Goal: Task Accomplishment & Management: Manage account settings

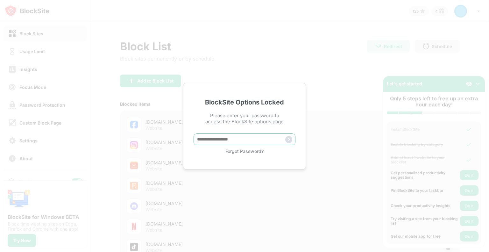
click at [231, 141] on input "text" at bounding box center [245, 140] width 102 height 12
click at [231, 139] on input "text" at bounding box center [245, 140] width 102 height 12
type input "********"
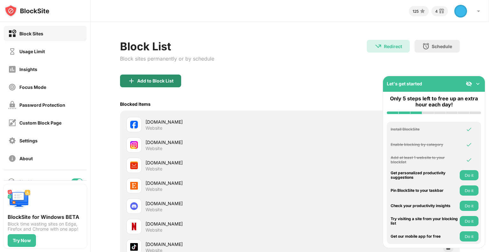
click at [158, 82] on div "Add to Block List" at bounding box center [155, 80] width 36 height 5
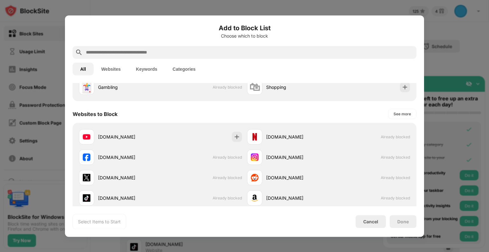
scroll to position [69, 0]
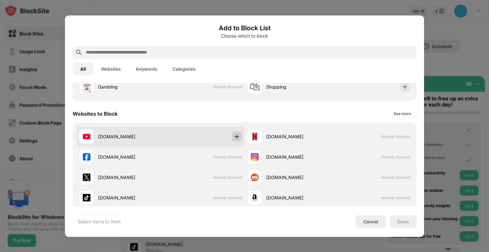
click at [234, 139] on img at bounding box center [237, 136] width 6 height 6
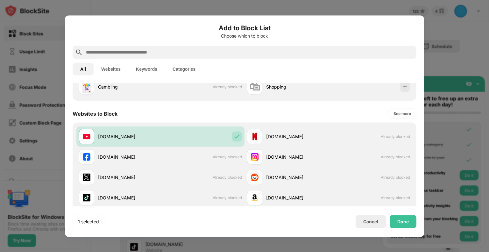
click at [191, 56] on div at bounding box center [245, 52] width 344 height 13
click at [195, 48] on input "text" at bounding box center [249, 52] width 329 height 8
click at [195, 51] on input "text" at bounding box center [249, 52] width 329 height 8
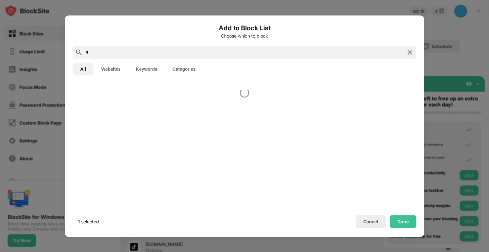
scroll to position [0, 0]
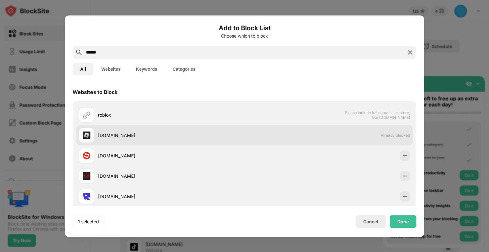
type input "******"
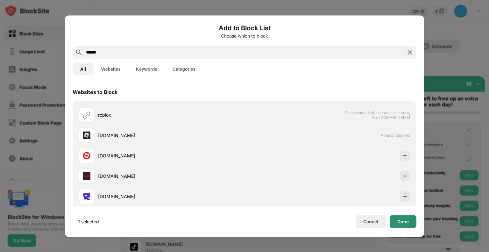
click at [405, 224] on div "Done" at bounding box center [403, 221] width 27 height 13
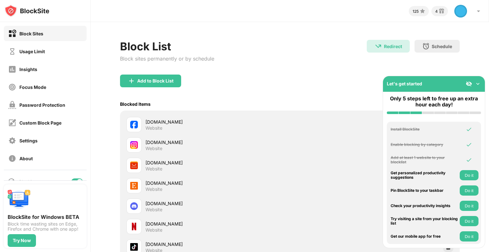
click at [469, 83] on img at bounding box center [469, 84] width 6 height 6
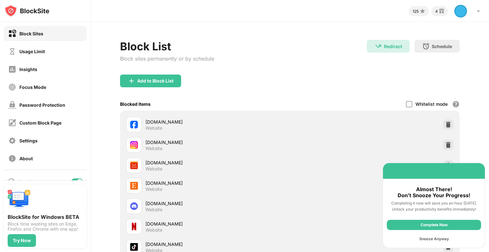
click at [437, 239] on div "Snooze Anyway" at bounding box center [434, 239] width 94 height 10
